Goal: Task Accomplishment & Management: Manage account settings

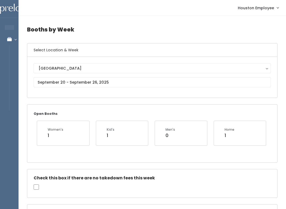
scroll to position [0, 103]
click at [139, 82] on input "text" at bounding box center [152, 82] width 237 height 10
type input "[DATE] to [DATE]"
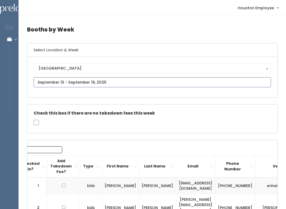
click at [151, 84] on input "text" at bounding box center [152, 82] width 237 height 10
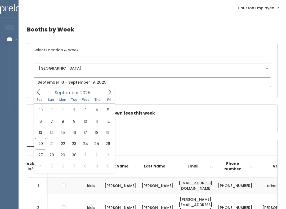
type input "September 20 to September 26"
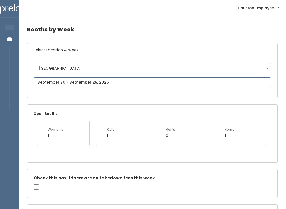
click at [136, 81] on input "text" at bounding box center [152, 82] width 237 height 10
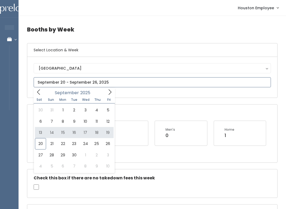
type input "[DATE] to [DATE]"
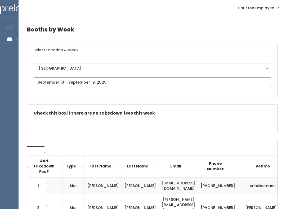
click at [95, 83] on input "text" at bounding box center [152, 82] width 237 height 10
type input "[DATE] to [DATE]"
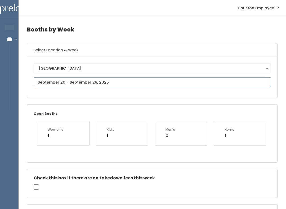
click at [117, 81] on input "text" at bounding box center [152, 82] width 237 height 10
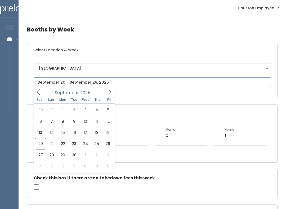
type input "September 13 to September 19"
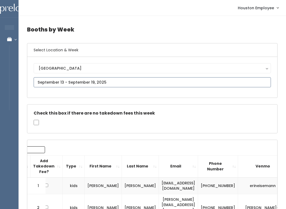
click at [117, 81] on input "text" at bounding box center [152, 82] width 237 height 10
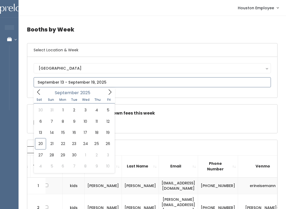
type input "September 20 to September 26"
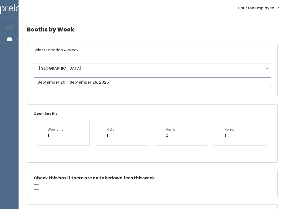
click at [144, 87] on input "text" at bounding box center [152, 82] width 237 height 10
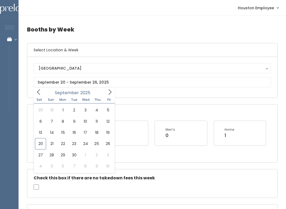
click at [193, 134] on div "Men's 0" at bounding box center [180, 133] width 39 height 12
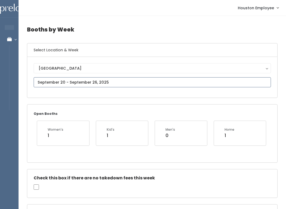
type input "September 13 to September 19"
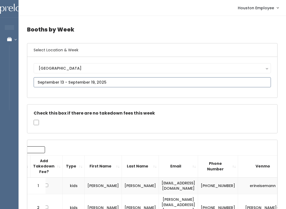
click at [151, 82] on input "text" at bounding box center [152, 82] width 237 height 10
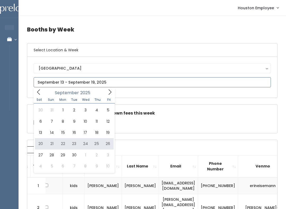
type input "[DATE] to [DATE]"
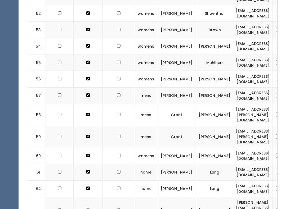
scroll to position [1137, 0]
